Goal: Find specific page/section: Find specific page/section

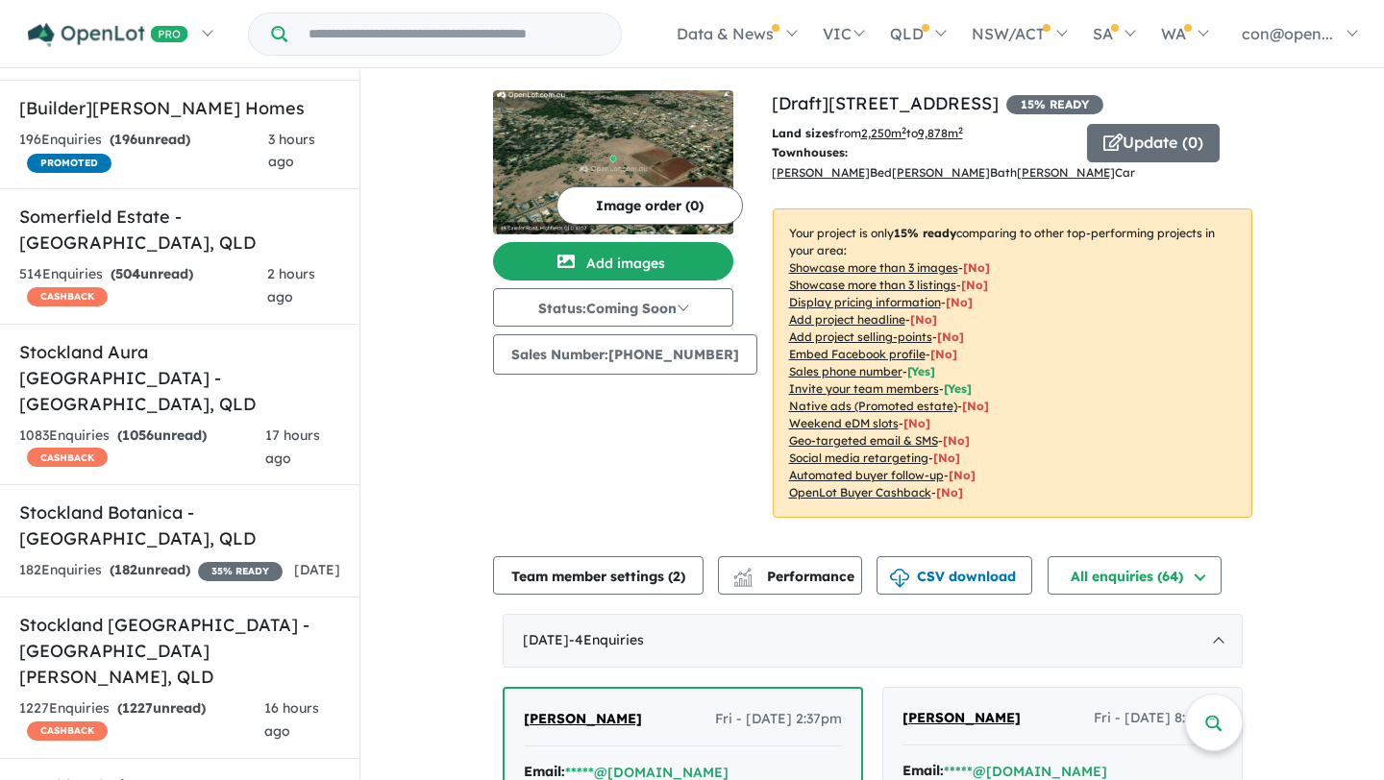
scroll to position [7350, 0]
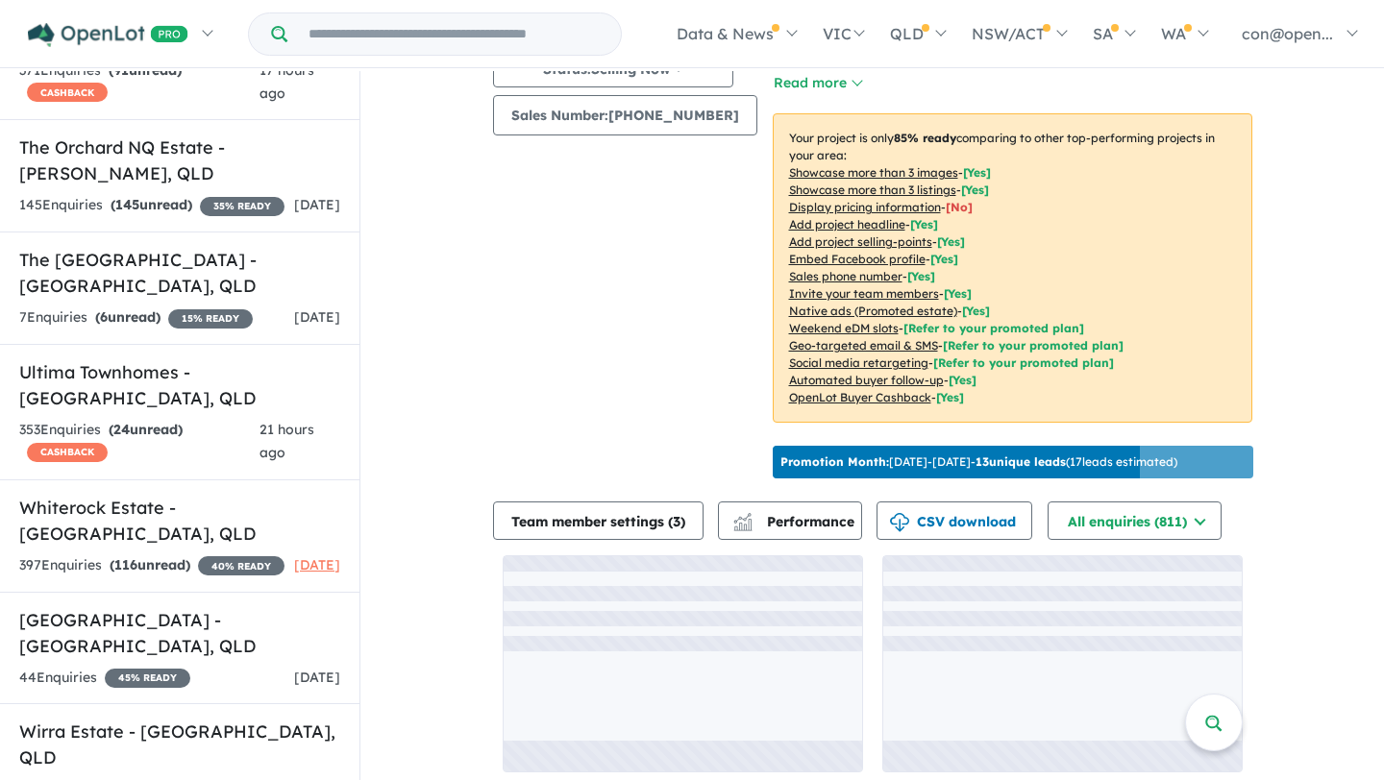
scroll to position [2, 0]
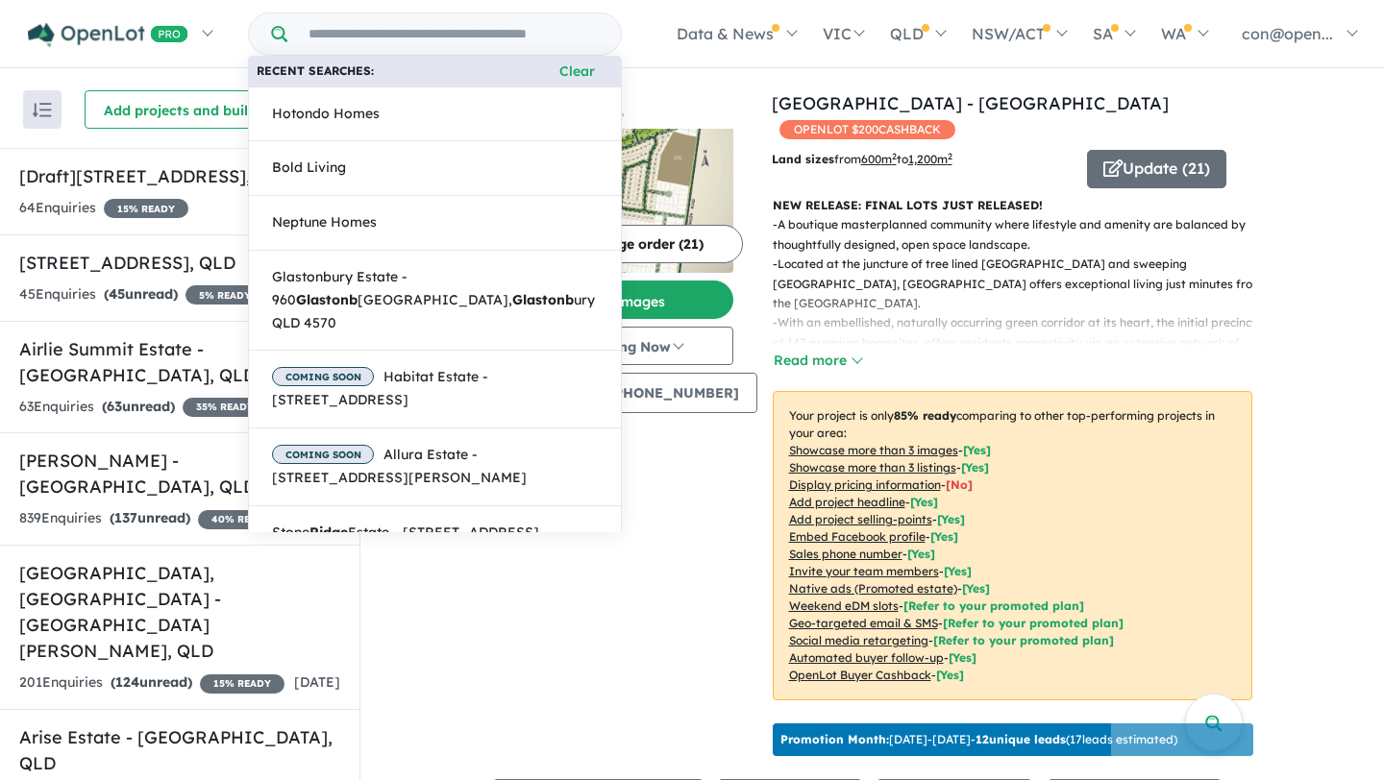
scroll to position [6259, 0]
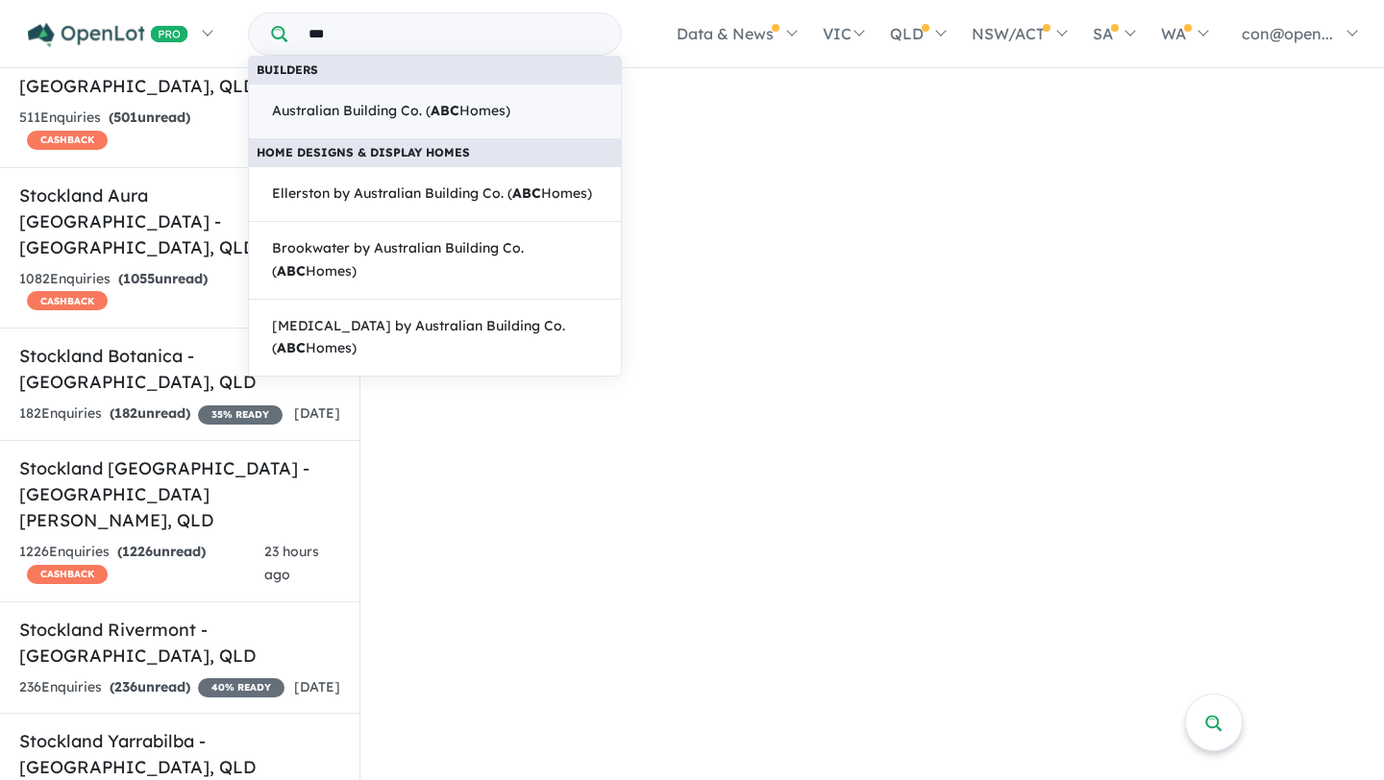
type input "***"
click at [365, 113] on span "Australian Building Co. ( ABC Homes)" at bounding box center [391, 111] width 238 height 23
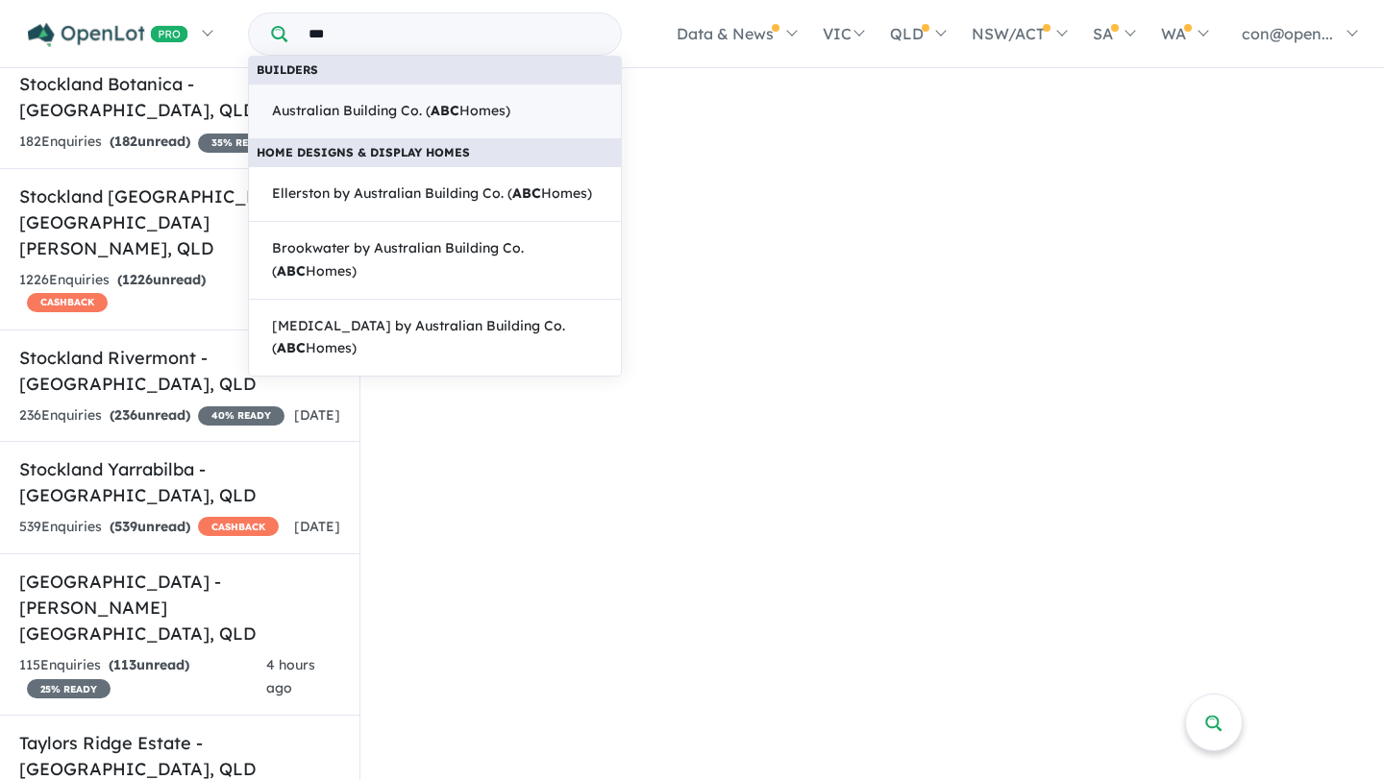
scroll to position [6537, 0]
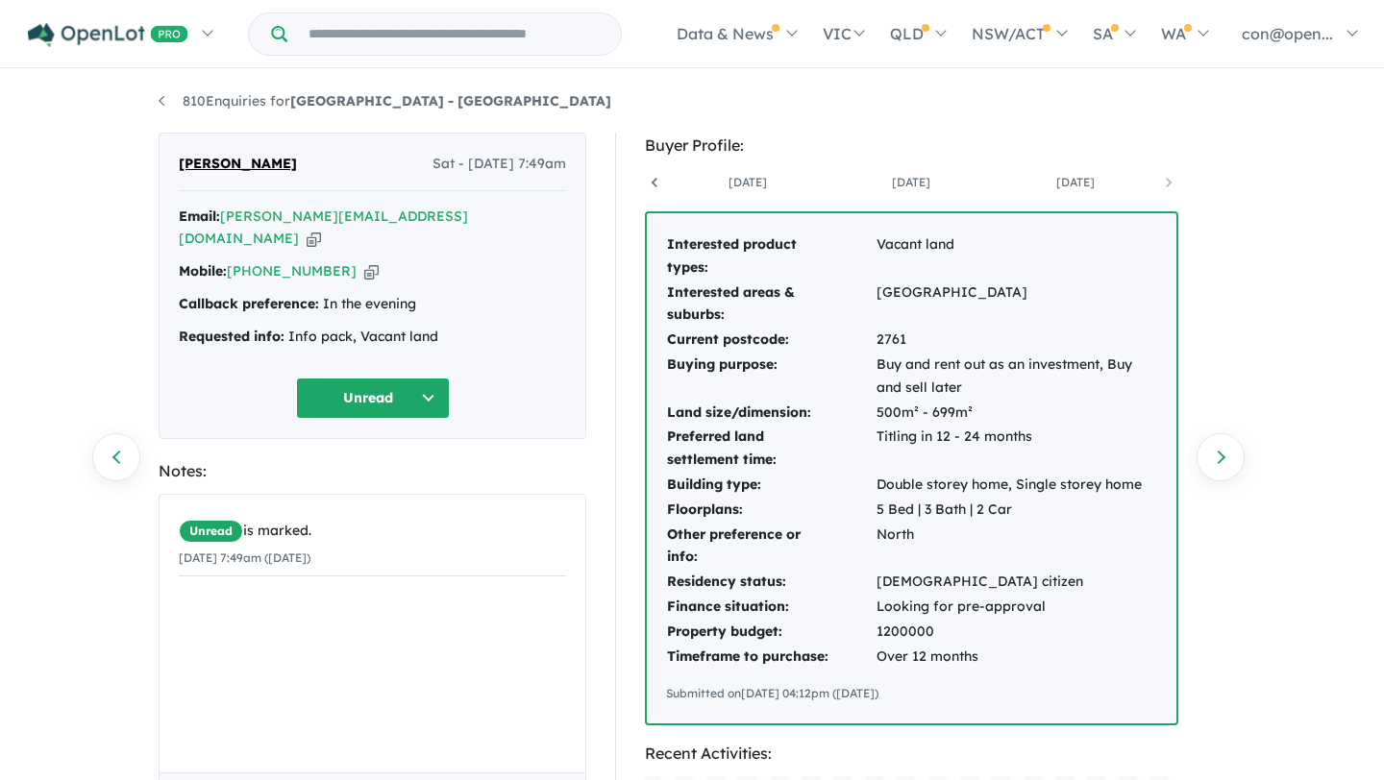
scroll to position [0, 306]
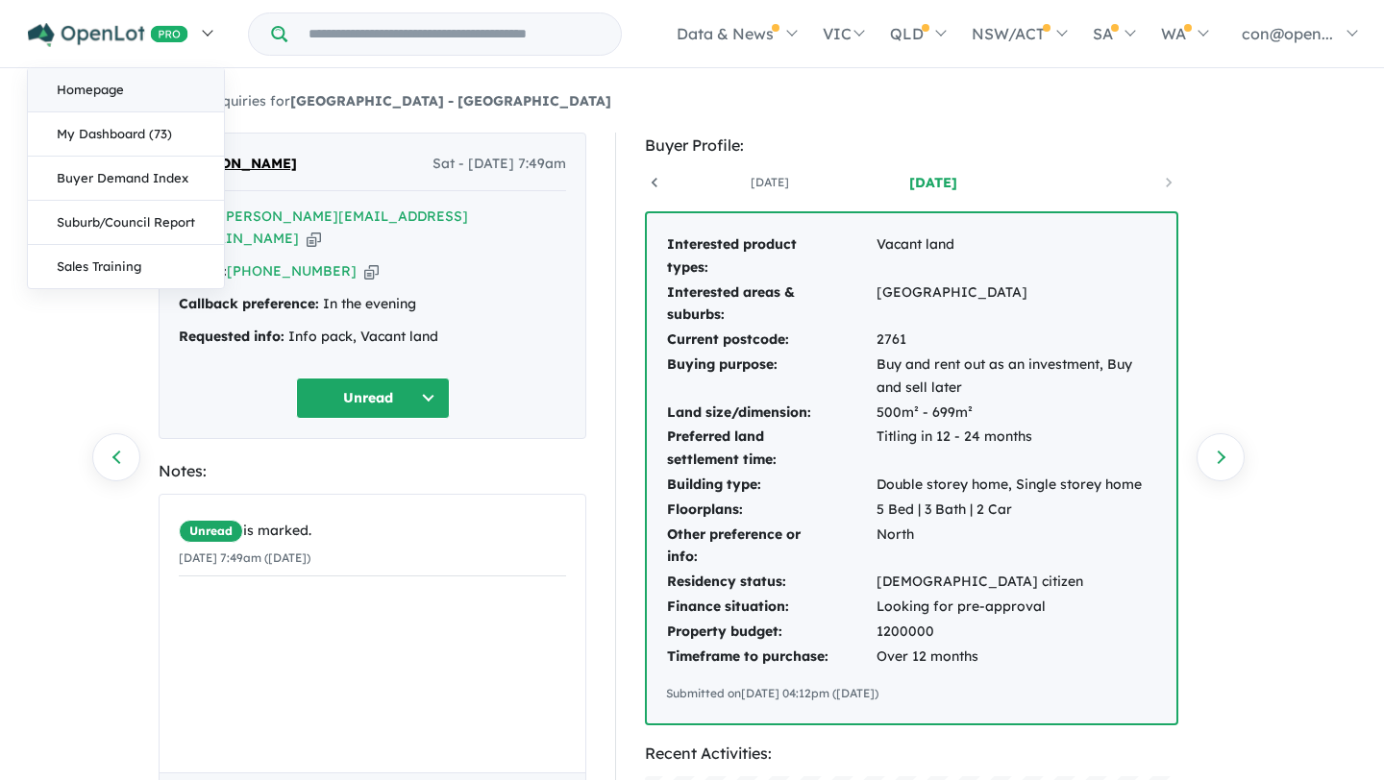
click at [107, 92] on link "Homepage" at bounding box center [126, 90] width 196 height 44
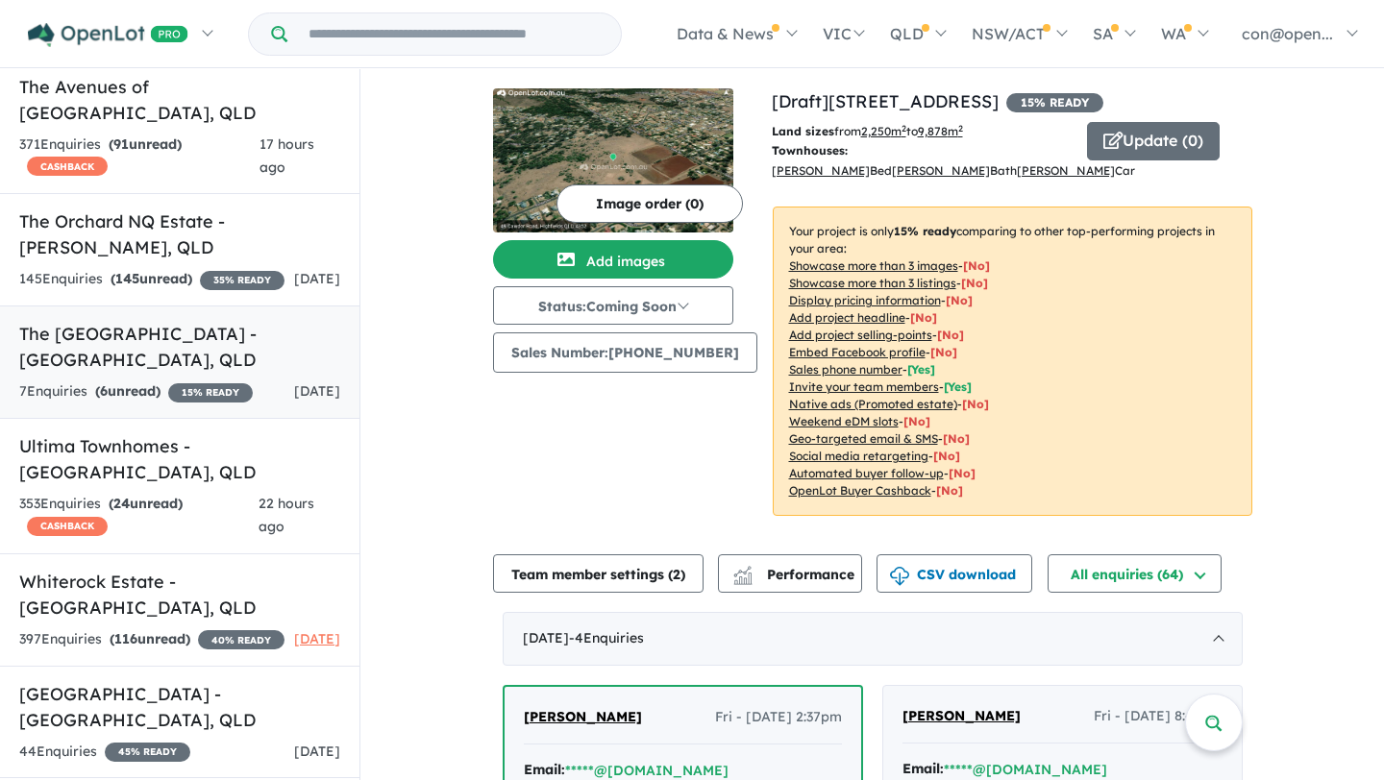
scroll to position [7350, 0]
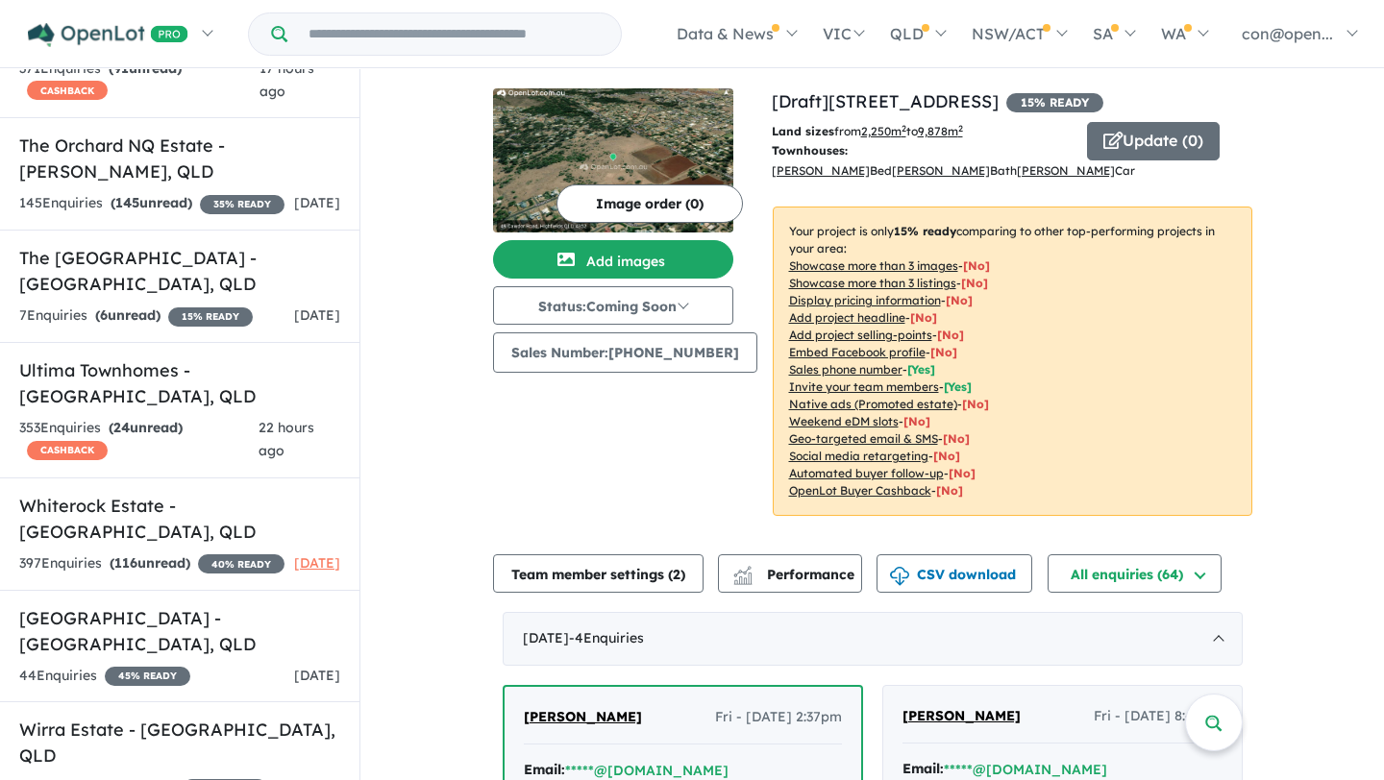
click at [475, 19] on input "Try estate name, suburb, builder or developer" at bounding box center [454, 33] width 326 height 41
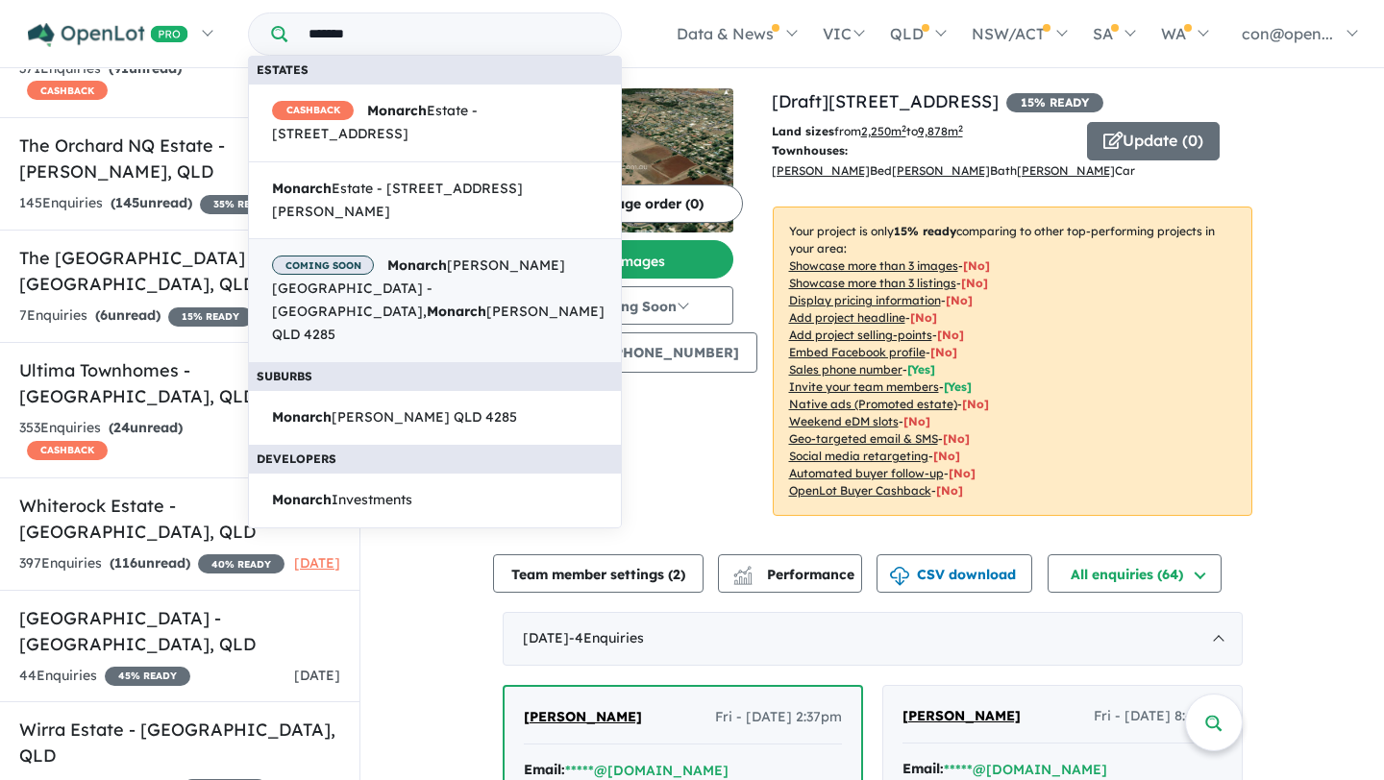
type input "*******"
click at [397, 274] on strong "Monarch" at bounding box center [417, 265] width 60 height 17
